Goal: Browse casually

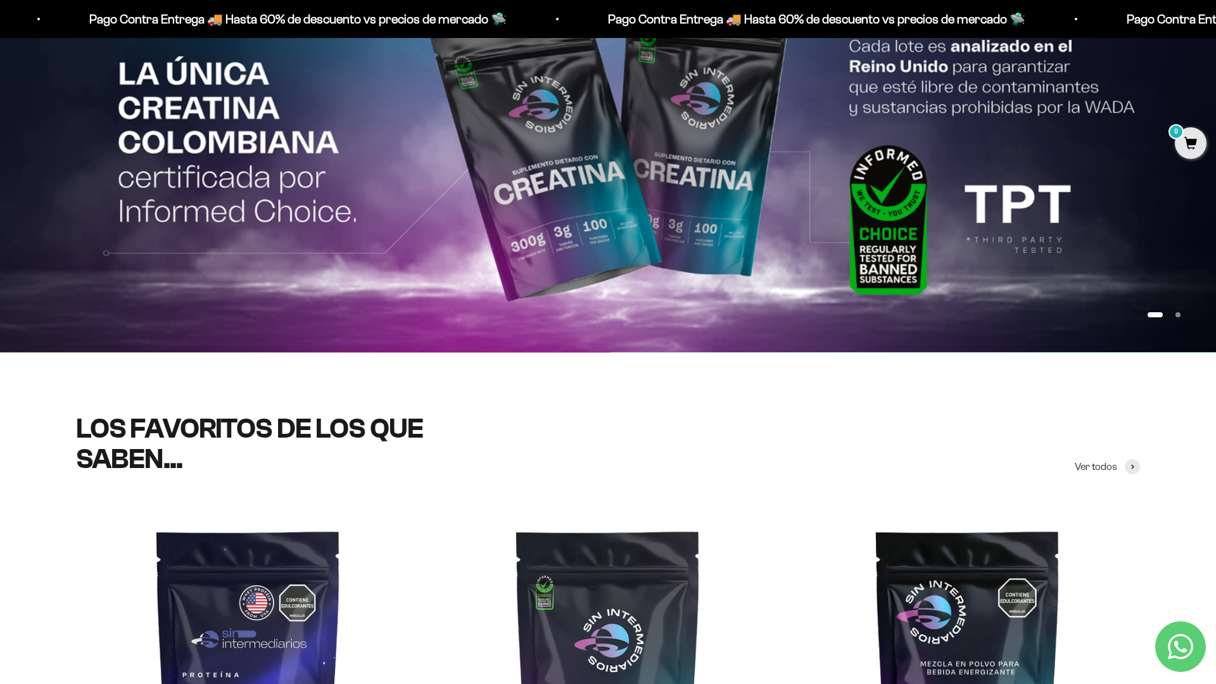
scroll to position [177, 0]
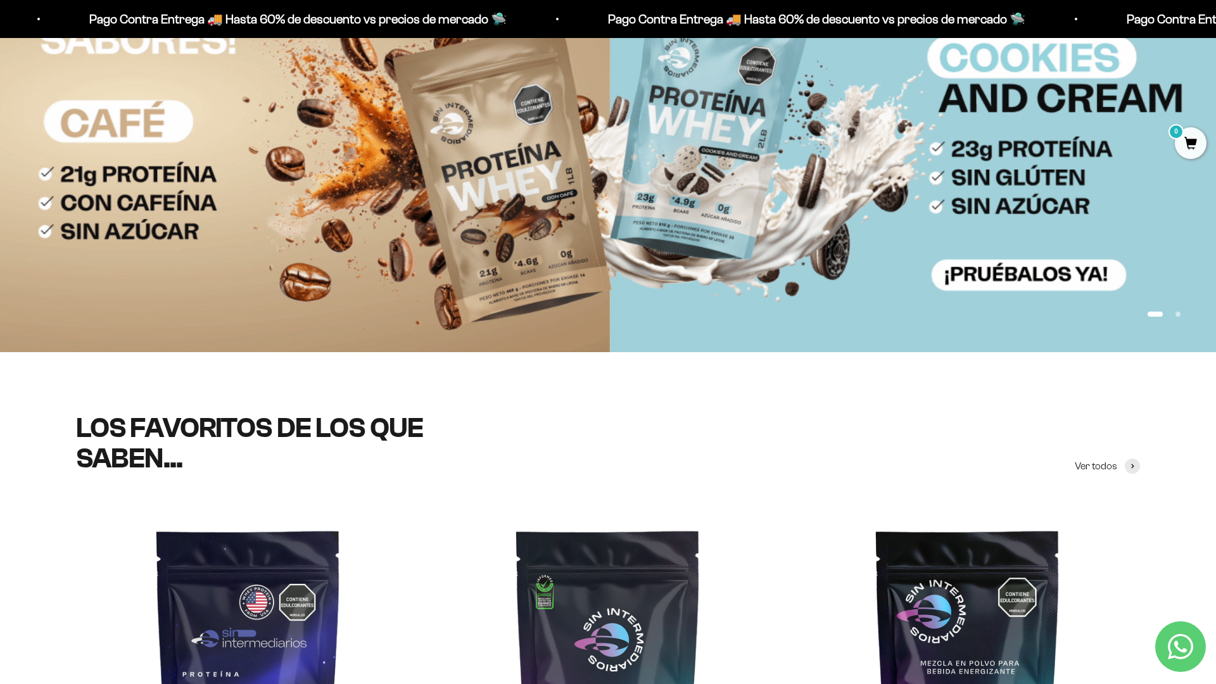
scroll to position [284, 0]
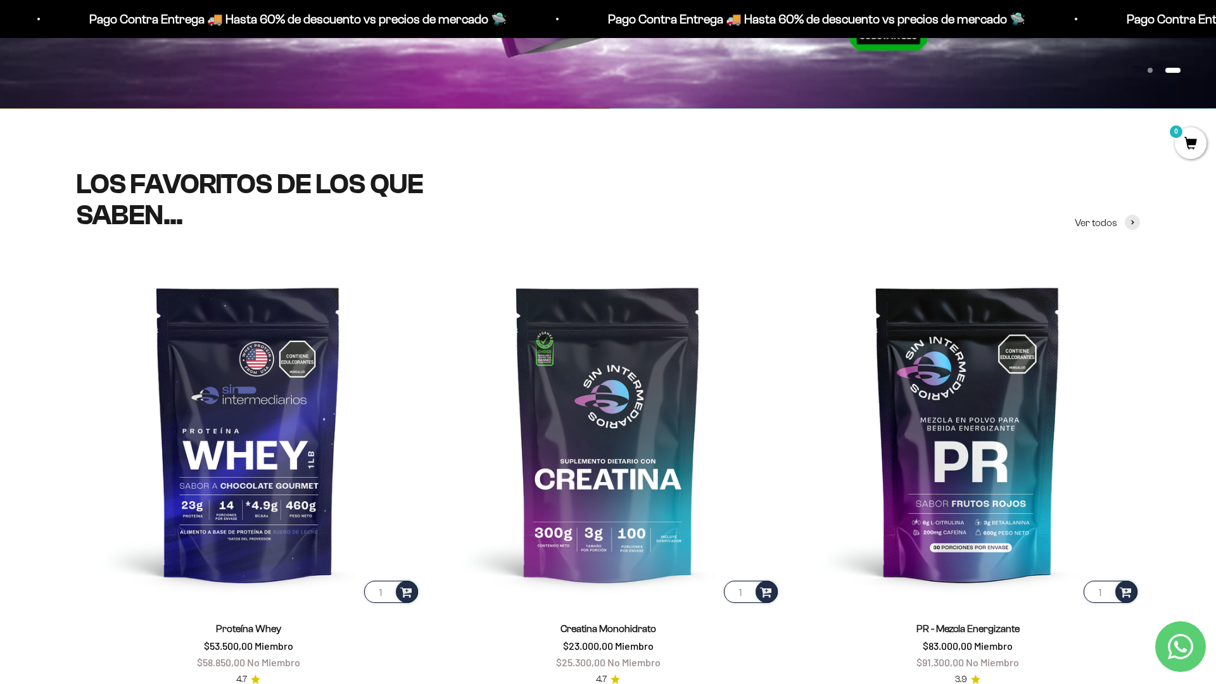
scroll to position [419, 0]
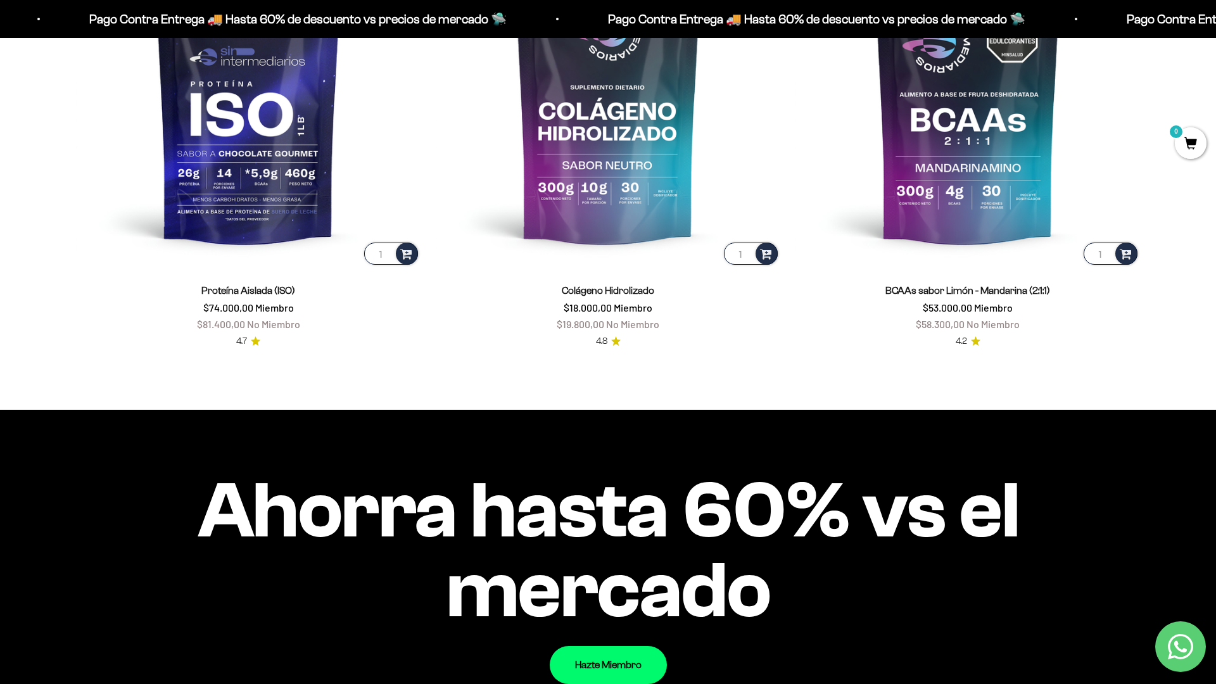
scroll to position [1381, 0]
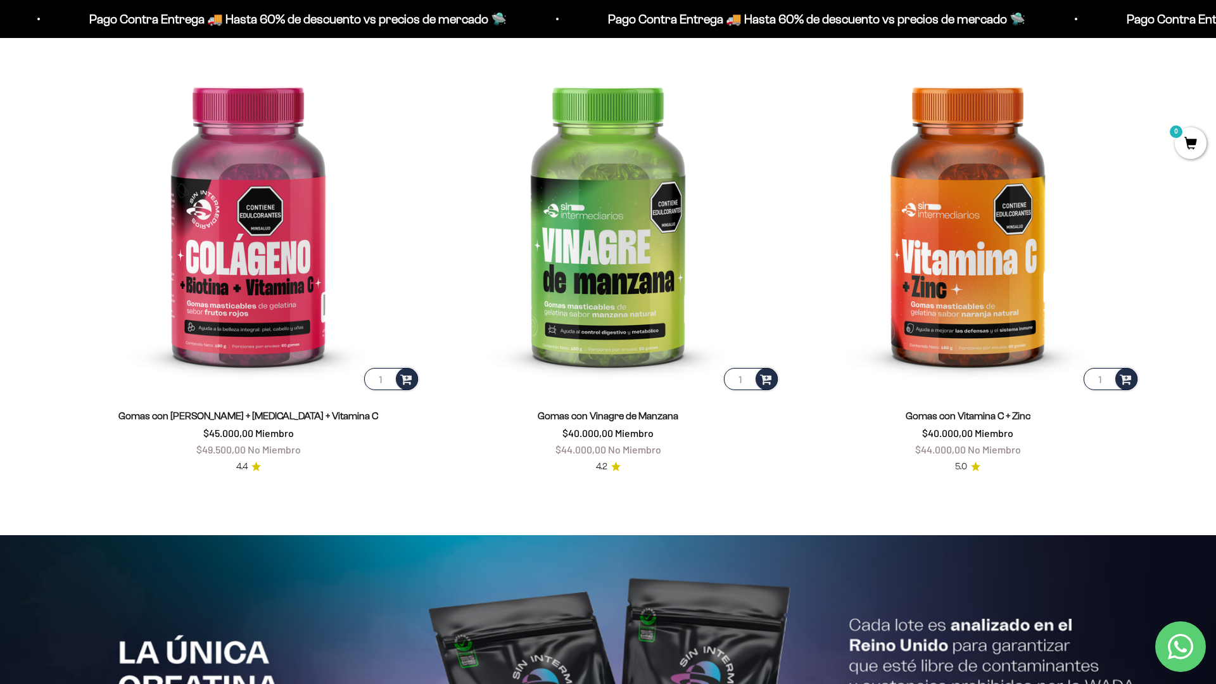
click at [1216, 29] on html "Ir al contenido Pago Contra Entrega 🚚 Hasta 60% de descuento vs precios [PERSON…" at bounding box center [608, 539] width 1216 height 6121
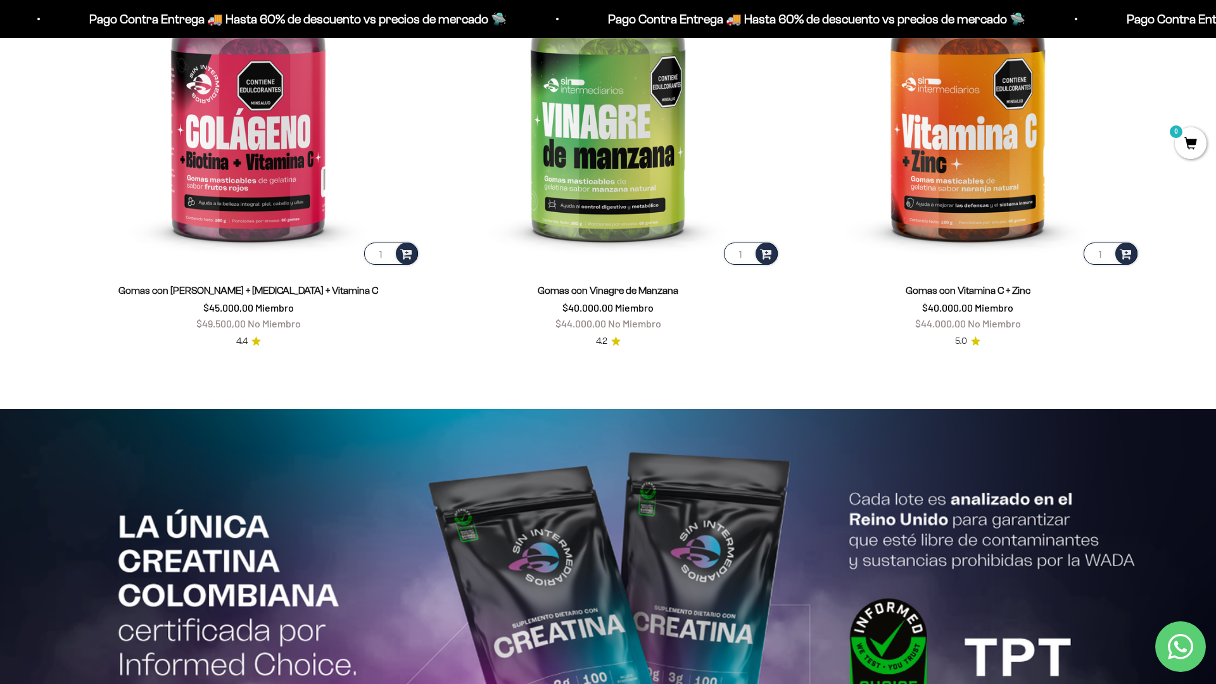
click at [1216, 29] on html "Ir al contenido Pago Contra Entrega 🚚 Hasta 60% de descuento vs precios [PERSON…" at bounding box center [608, 414] width 1216 height 6121
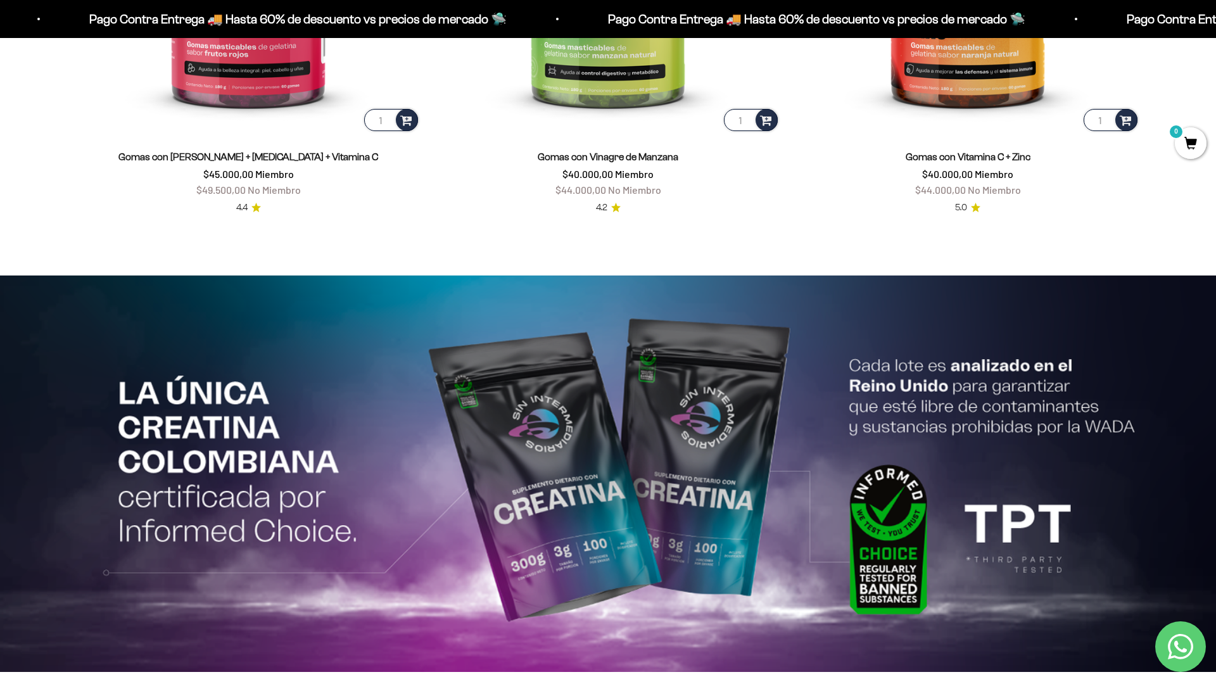
click at [391, 684] on html "Ir al contenido Pago Contra Entrega 🚚 Hasta 60% de descuento vs precios [PERSON…" at bounding box center [608, 280] width 1216 height 6121
click at [1216, 29] on html "Ir al contenido Pago Contra Entrega 🚚 Hasta 60% de descuento vs precios [PERSON…" at bounding box center [608, 280] width 1216 height 6121
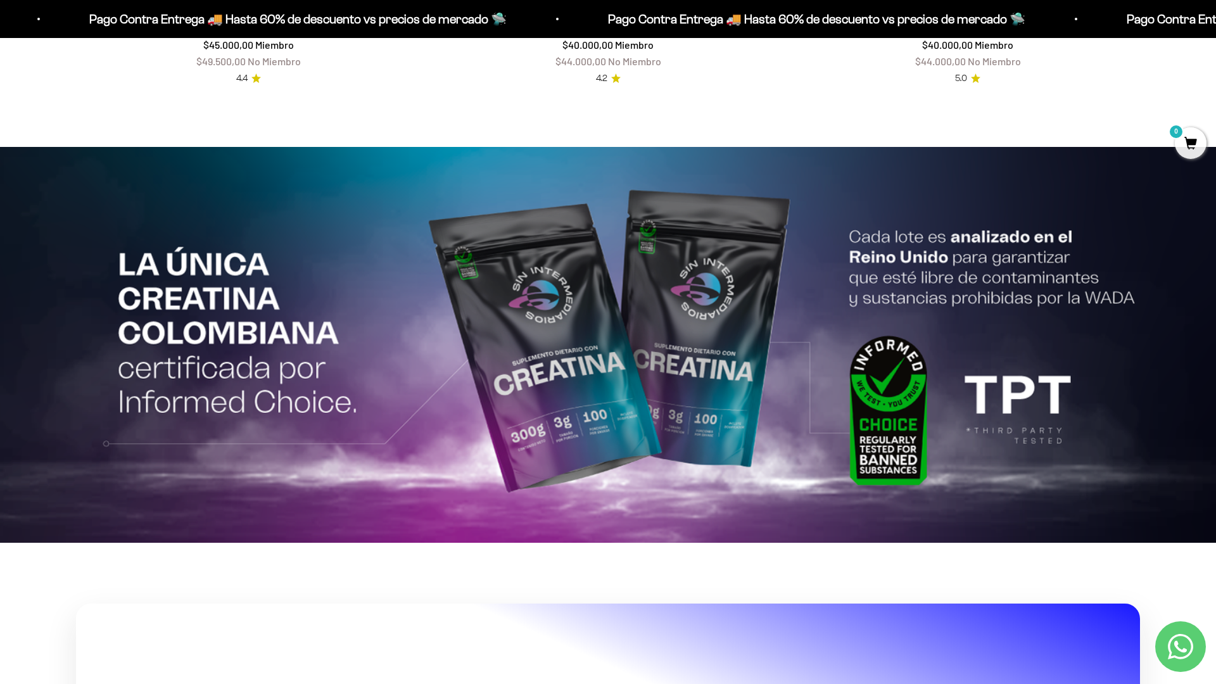
click at [1216, 29] on html "Ir al contenido Pago Contra Entrega 🚚 Hasta 60% de descuento vs precios [PERSON…" at bounding box center [608, 151] width 1216 height 6121
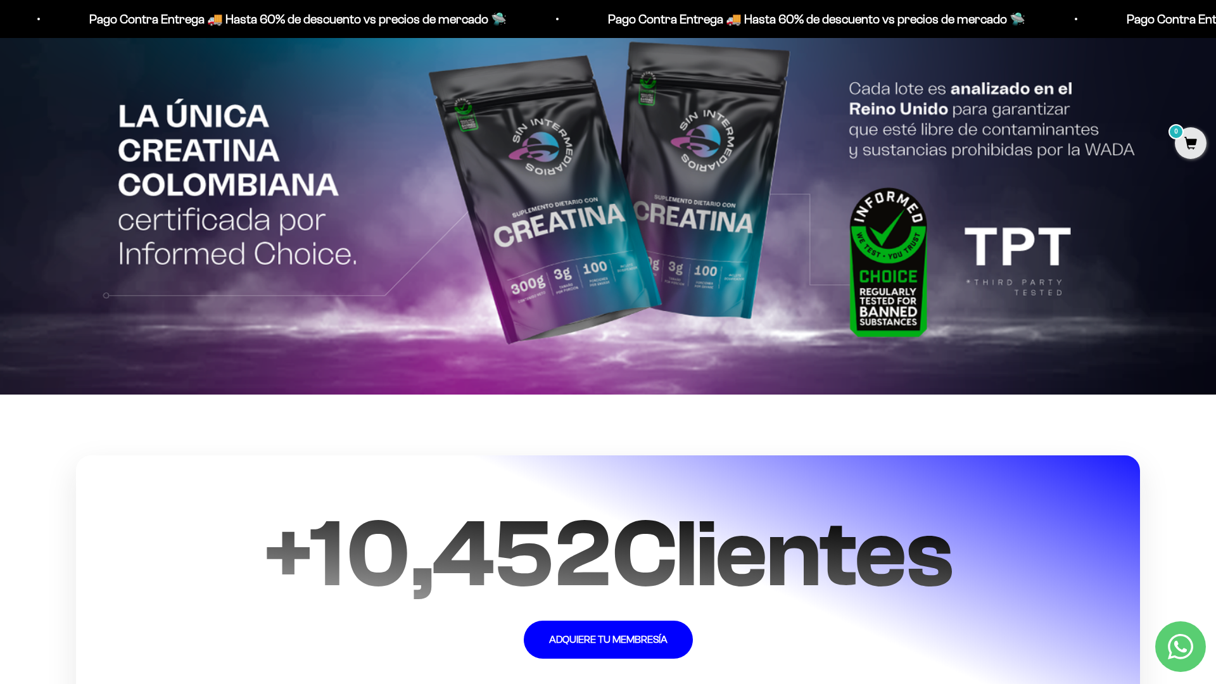
click at [1216, 29] on html "Ir al contenido Pago Contra Entrega 🚚 Hasta 60% de descuento vs precios [PERSON…" at bounding box center [608, 2] width 1216 height 6121
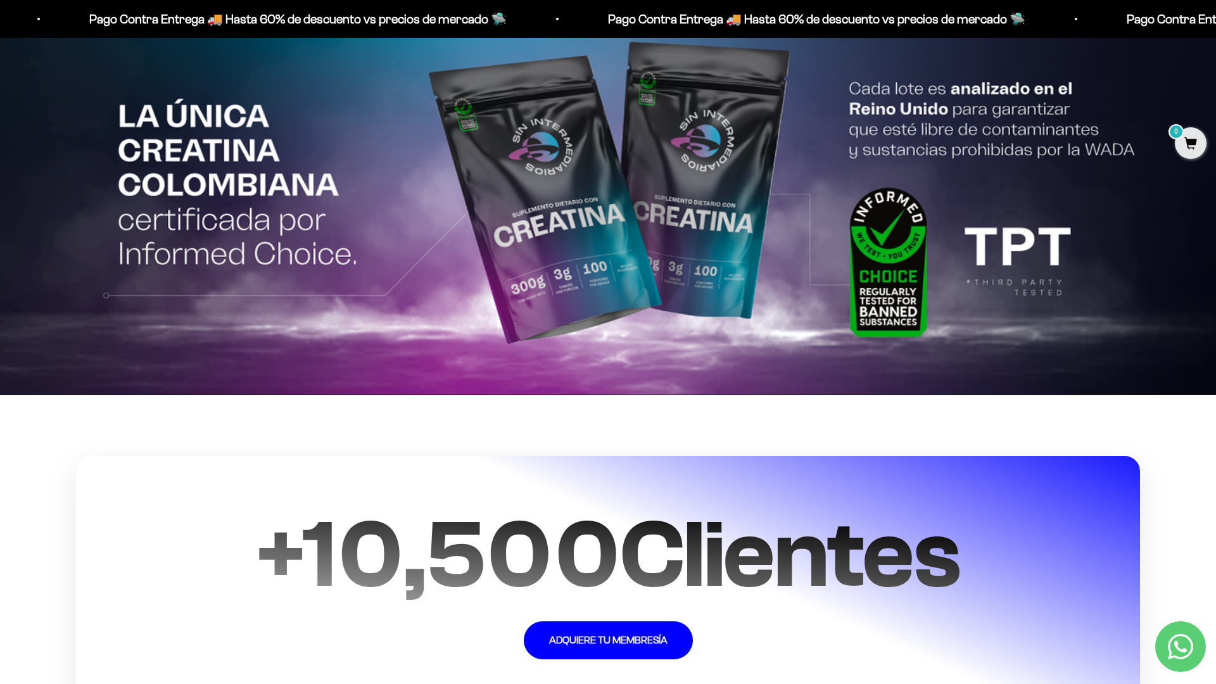
scroll to position [3171, 0]
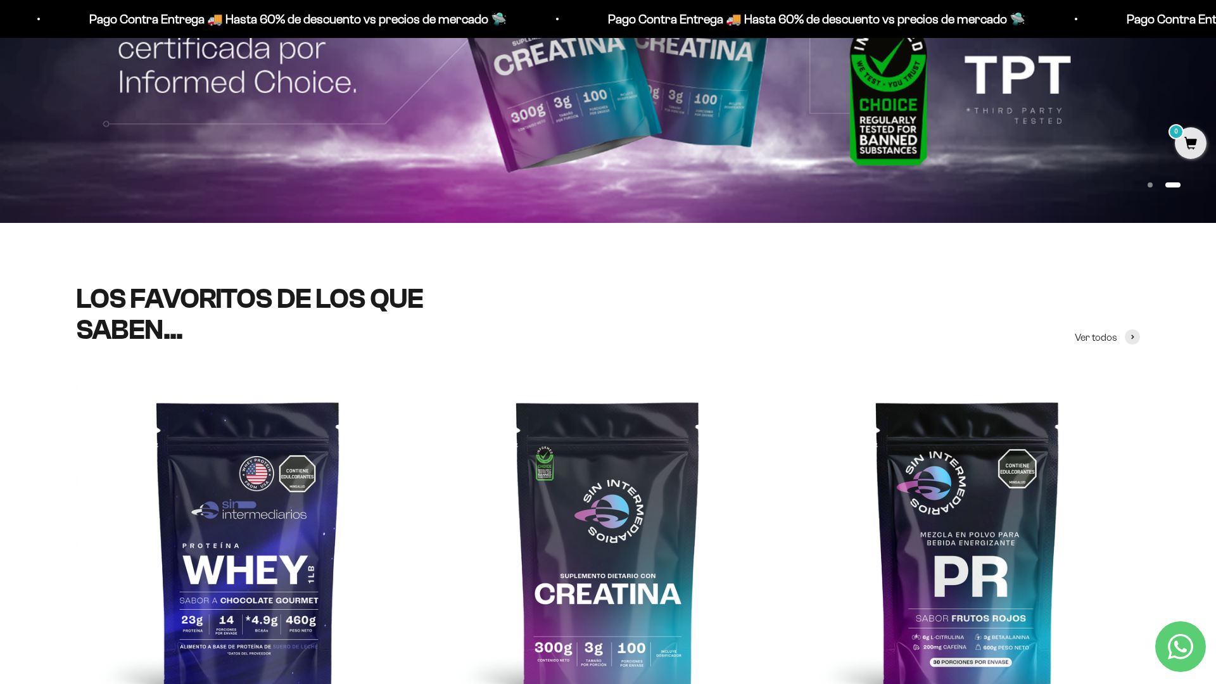
scroll to position [0, 0]
